Goal: Task Accomplishment & Management: Complete application form

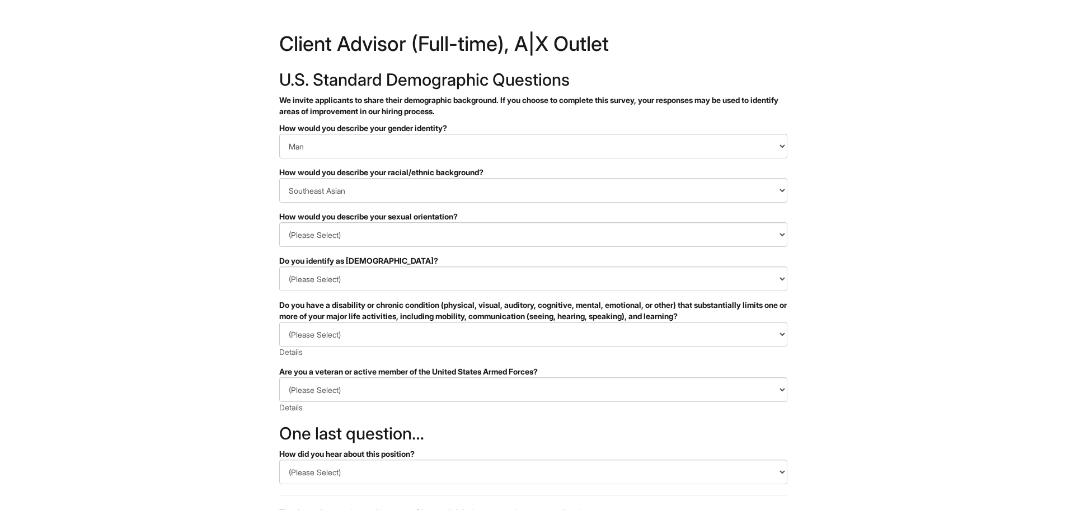
select select "Man"
select select "Southeast Asian"
select select "[DEMOGRAPHIC_DATA]"
click at [406, 277] on select "(Please Select) Yes No I prefer to self-describe I don't wish to answer" at bounding box center [533, 278] width 508 height 25
select select "No"
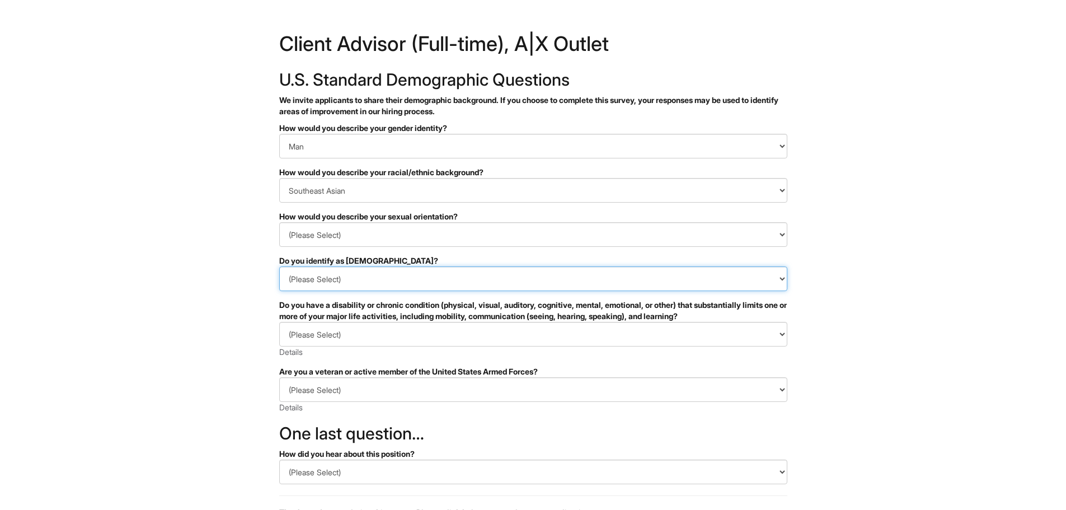
click at [279, 266] on select "(Please Select) Yes No I prefer to self-describe I don't wish to answer" at bounding box center [533, 278] width 508 height 25
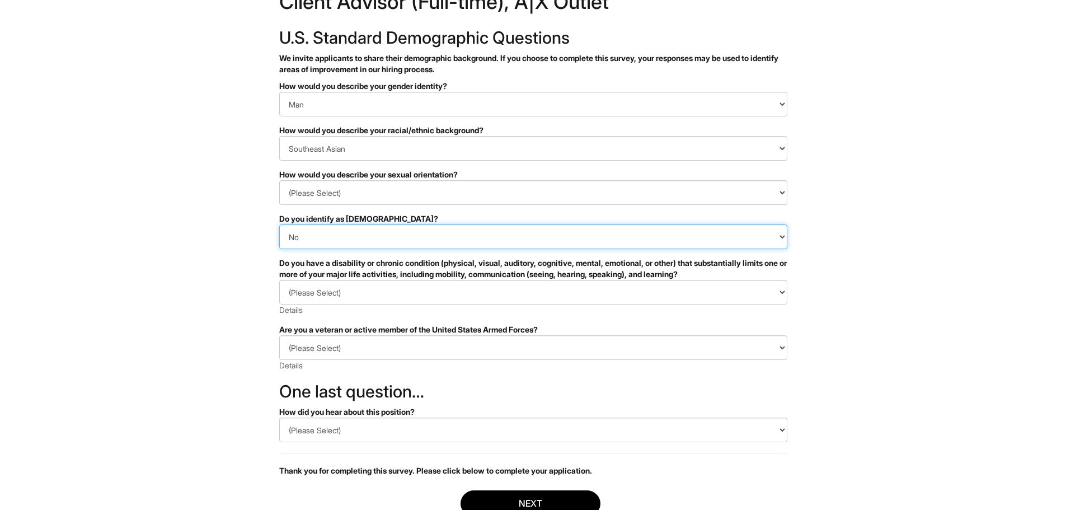
scroll to position [112, 0]
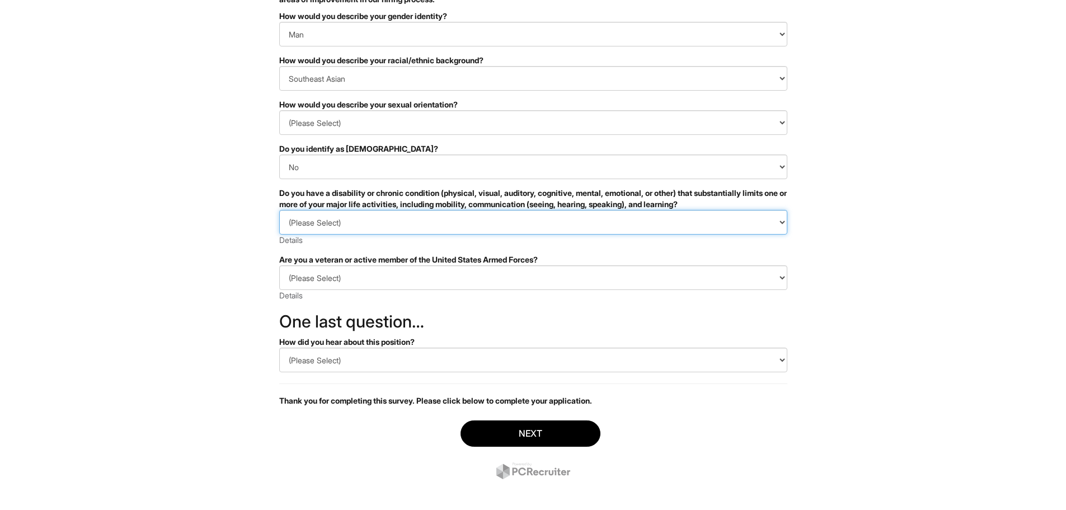
click at [426, 232] on select "(Please Select) YES, I HAVE A DISABILITY (or previously had a disability) NO, I…" at bounding box center [533, 222] width 508 height 25
select select "NO, I DON'T HAVE A DISABILITY"
click at [279, 210] on select "(Please Select) YES, I HAVE A DISABILITY (or previously had a disability) NO, I…" at bounding box center [533, 222] width 508 height 25
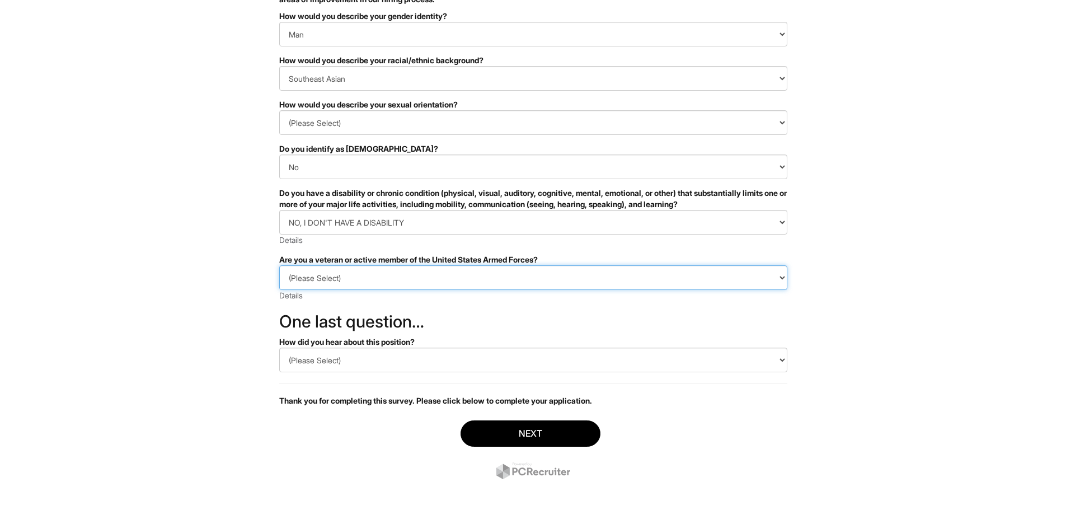
click at [394, 284] on select "(Please Select) I IDENTIFY AS ONE OR MORE OF THE CLASSIFICATIONS OF PROTECTED V…" at bounding box center [533, 277] width 508 height 25
select select "I AM NOT A PROTECTED VETERAN"
click at [279, 265] on select "(Please Select) I IDENTIFY AS ONE OR MORE OF THE CLASSIFICATIONS OF PROTECTED V…" at bounding box center [533, 277] width 508 height 25
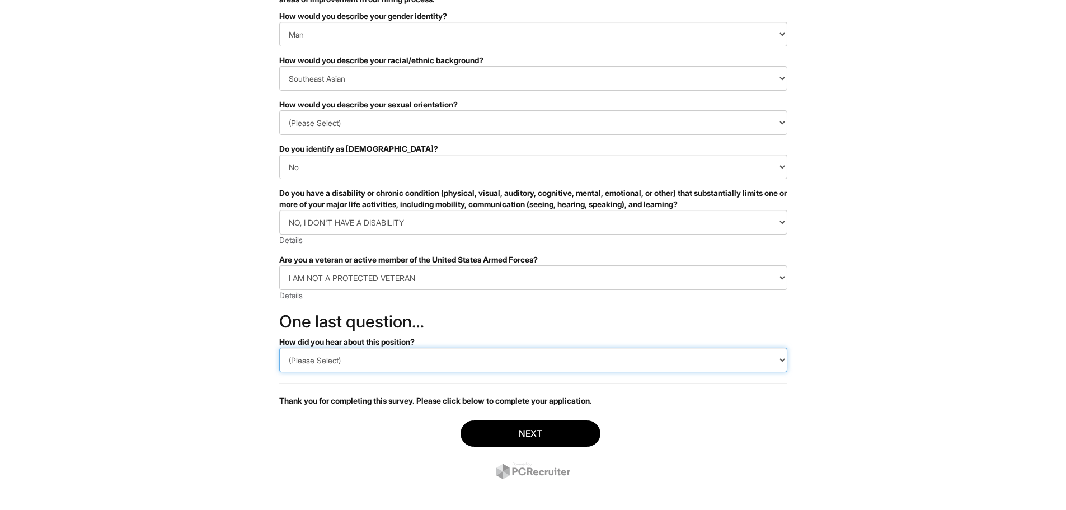
click at [383, 365] on select "(Please Select) CareerBuilder Indeed LinkedIn Monster Referral Other" at bounding box center [533, 359] width 508 height 25
select select "Other"
click at [279, 347] on select "(Please Select) CareerBuilder Indeed LinkedIn Monster Referral Other" at bounding box center [533, 359] width 508 height 25
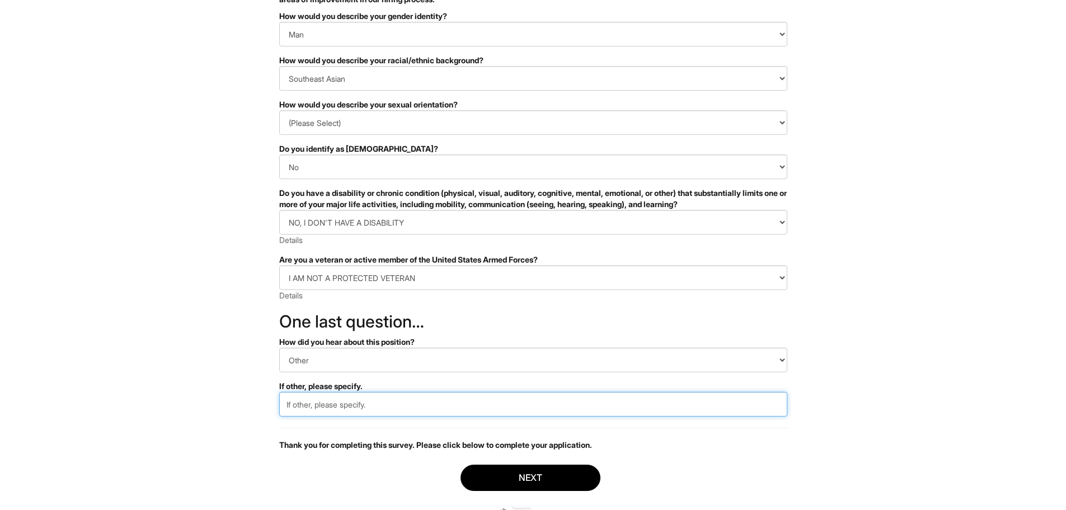
click at [452, 404] on input "text" at bounding box center [533, 404] width 508 height 25
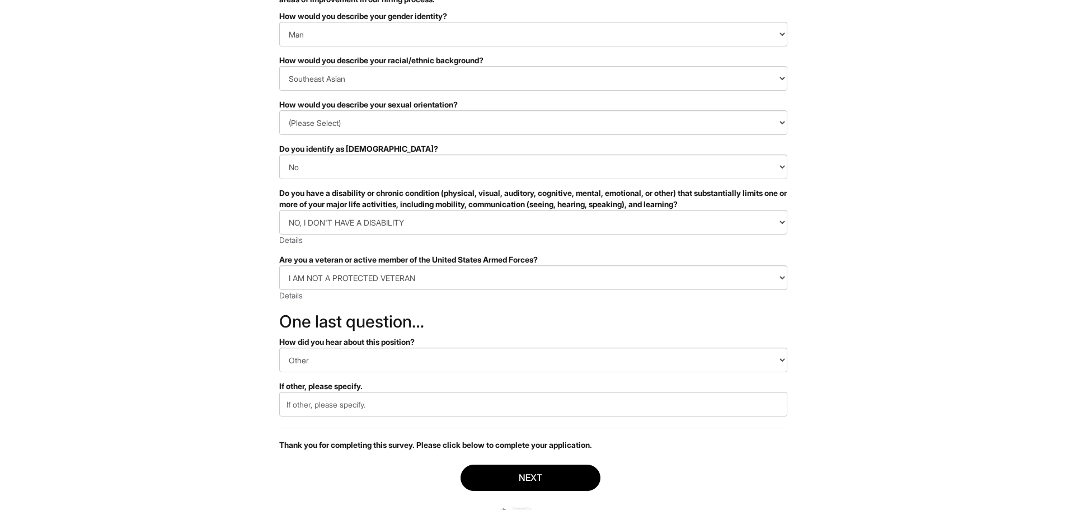
click at [432, 430] on div "Thank you for completing this survey. Please click below to complete your appli…" at bounding box center [533, 438] width 508 height 23
click at [538, 483] on button "Next" at bounding box center [530, 477] width 140 height 26
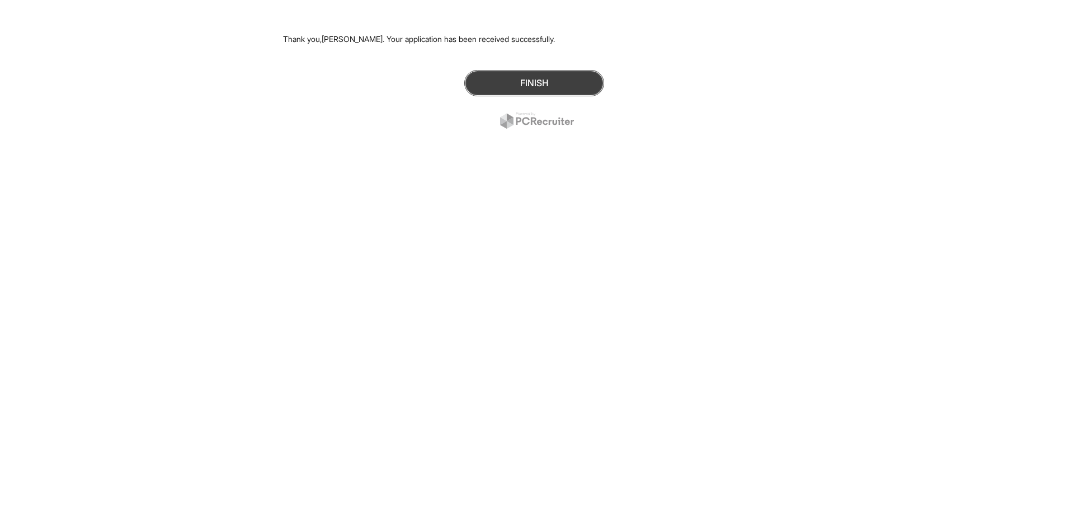
click at [547, 81] on button "Finish" at bounding box center [534, 83] width 140 height 26
